Goal: Information Seeking & Learning: Learn about a topic

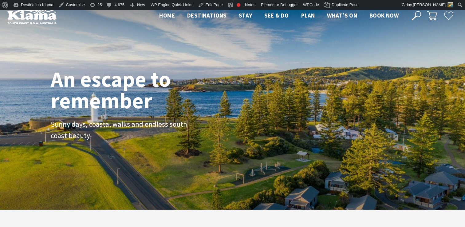
scroll to position [99, 470]
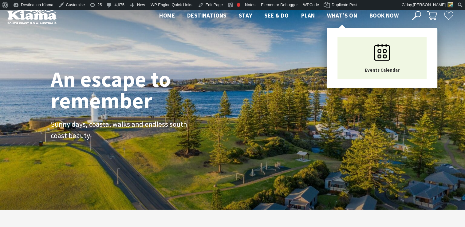
click at [339, 15] on span "What’s On" at bounding box center [342, 15] width 30 height 7
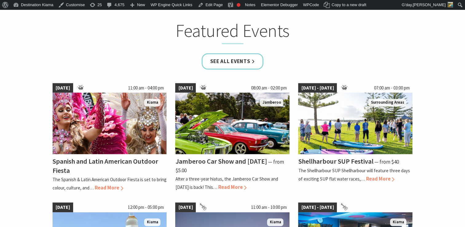
scroll to position [392, 0]
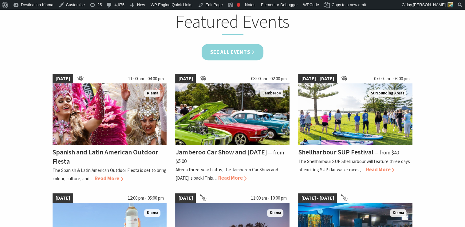
click at [229, 49] on link "See all Events" at bounding box center [233, 52] width 62 height 16
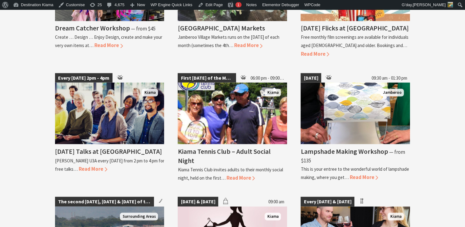
scroll to position [1094, 0]
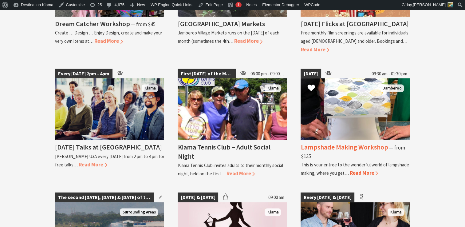
click at [344, 142] on h4 "Lampshade Making Workshop" at bounding box center [344, 146] width 87 height 9
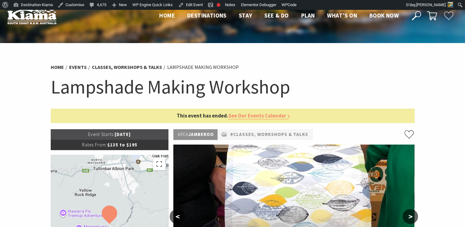
drag, startPoint x: 290, startPoint y: 166, endPoint x: 451, endPoint y: 93, distance: 176.2
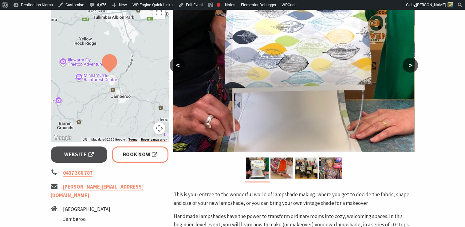
scroll to position [150, 0]
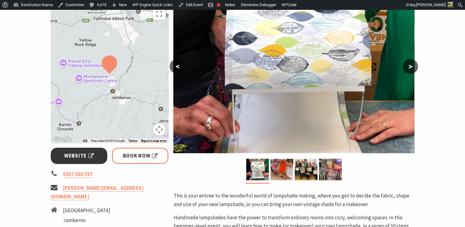
click at [73, 152] on span "Website" at bounding box center [79, 156] width 30 height 8
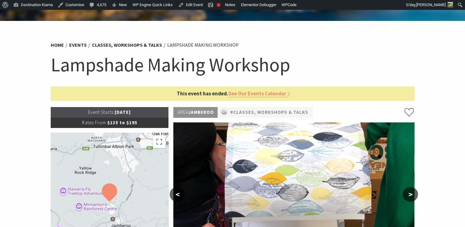
scroll to position [0, 0]
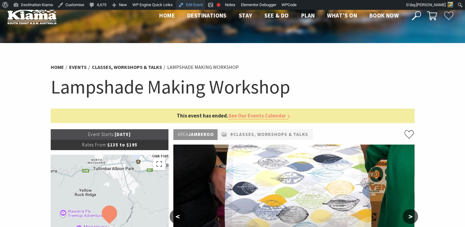
click at [189, 3] on link "Edit Event" at bounding box center [191, 5] width 30 height 10
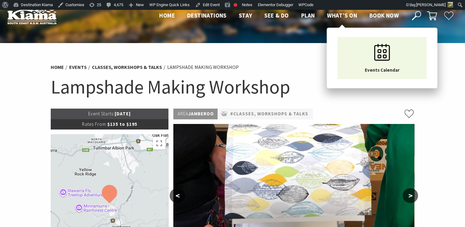
click at [339, 14] on span "What’s On" at bounding box center [342, 15] width 30 height 7
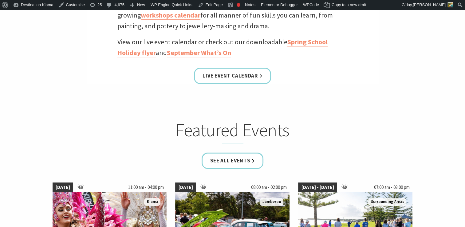
scroll to position [286, 0]
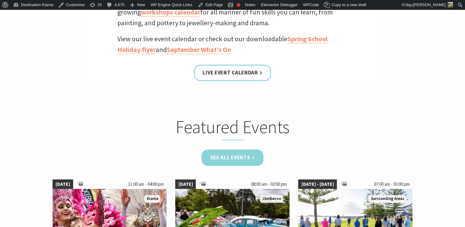
click at [237, 156] on link "See all Events" at bounding box center [233, 157] width 62 height 16
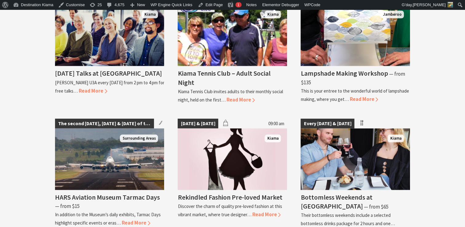
scroll to position [1166, 0]
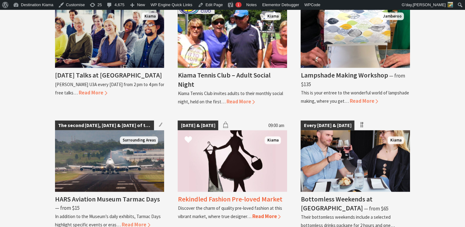
click at [215, 195] on h4 "Rekindled Fashion Pre-loved Market" at bounding box center [230, 199] width 105 height 9
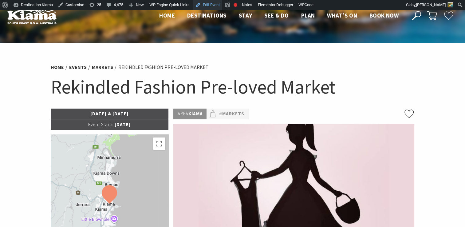
click at [209, 4] on link "Edit Event" at bounding box center [208, 5] width 30 height 10
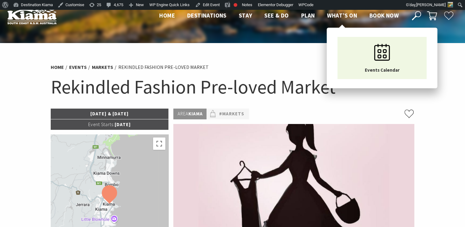
click at [345, 12] on span "What’s On" at bounding box center [342, 15] width 30 height 7
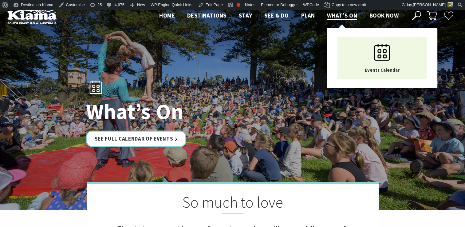
click at [345, 14] on span "What’s On" at bounding box center [342, 15] width 30 height 7
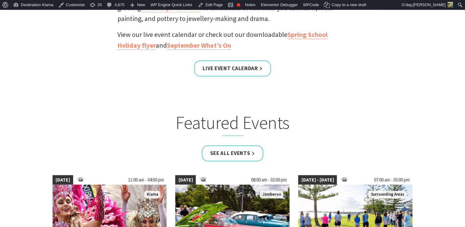
scroll to position [330, 0]
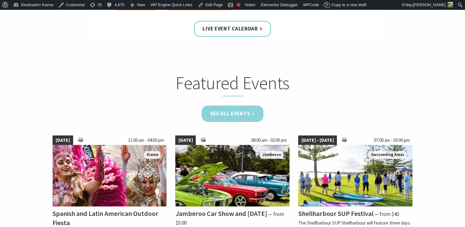
click at [229, 111] on link "See all Events" at bounding box center [233, 113] width 62 height 16
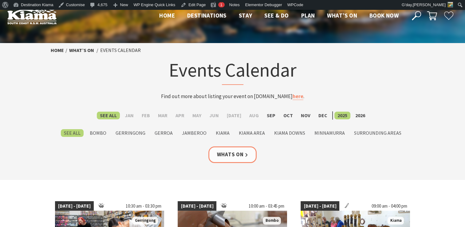
scroll to position [7, 0]
